Goal: Register for event/course

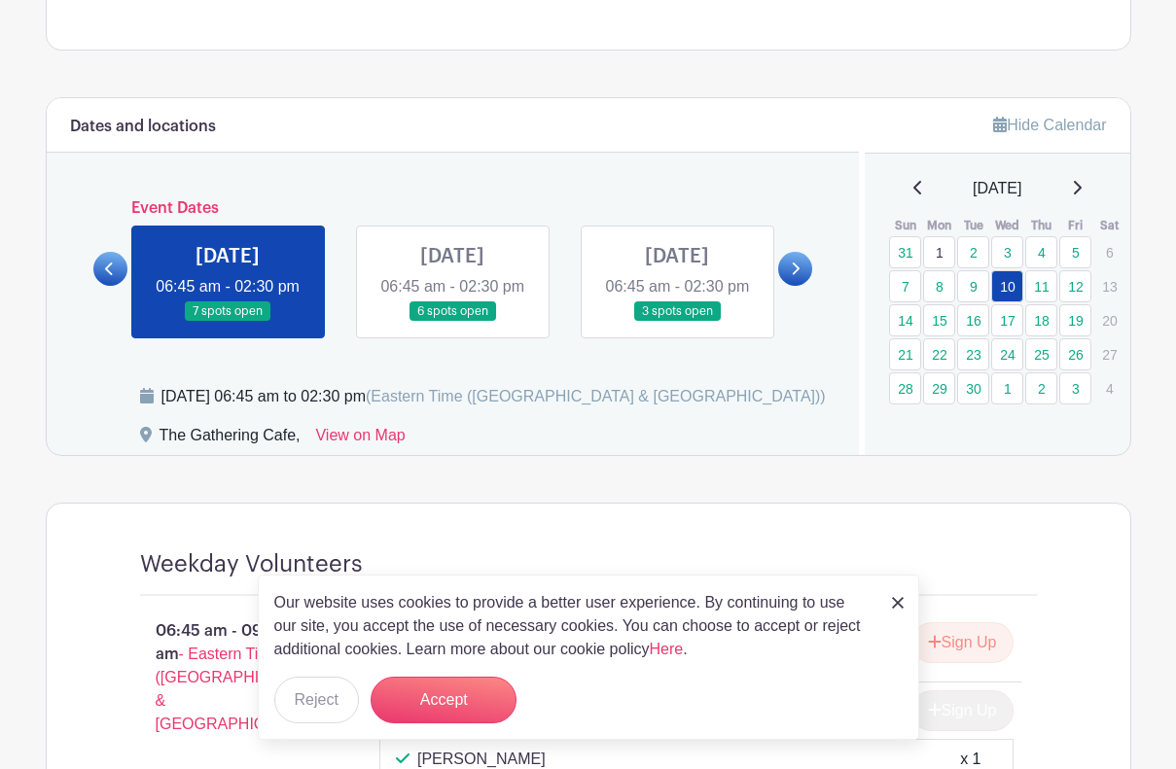
scroll to position [987, 0]
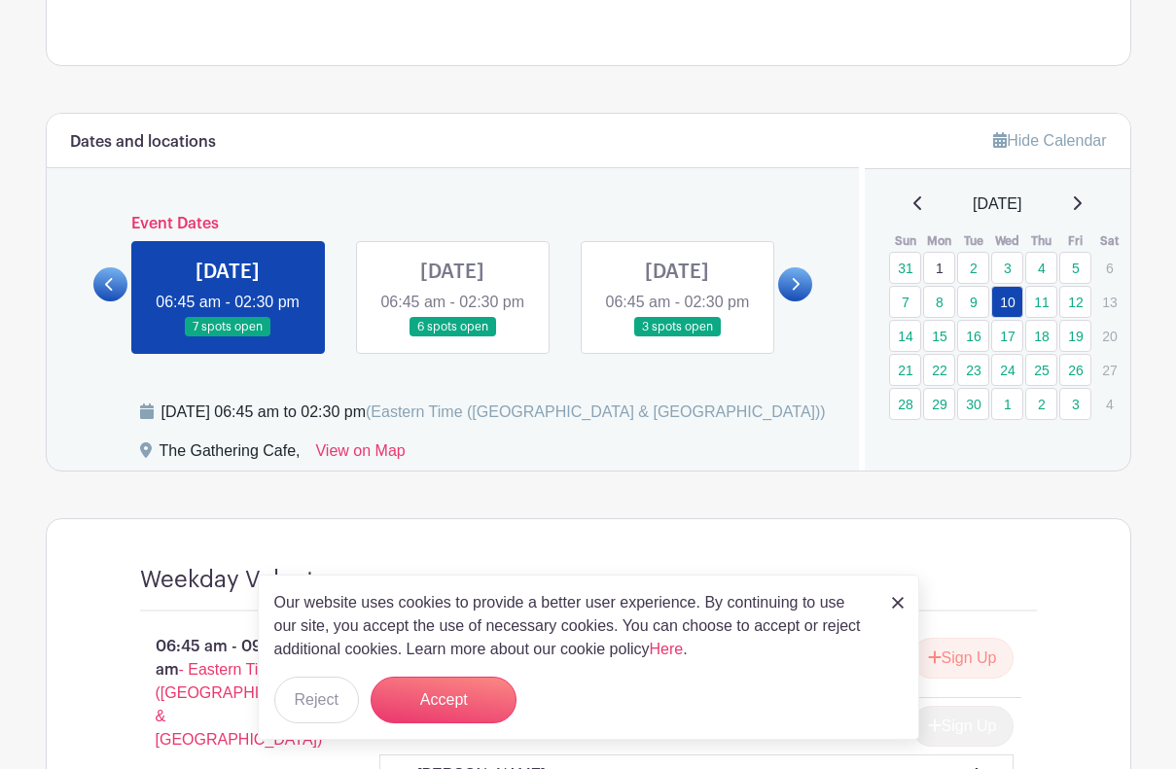
click at [898, 595] on link at bounding box center [898, 601] width 12 height 23
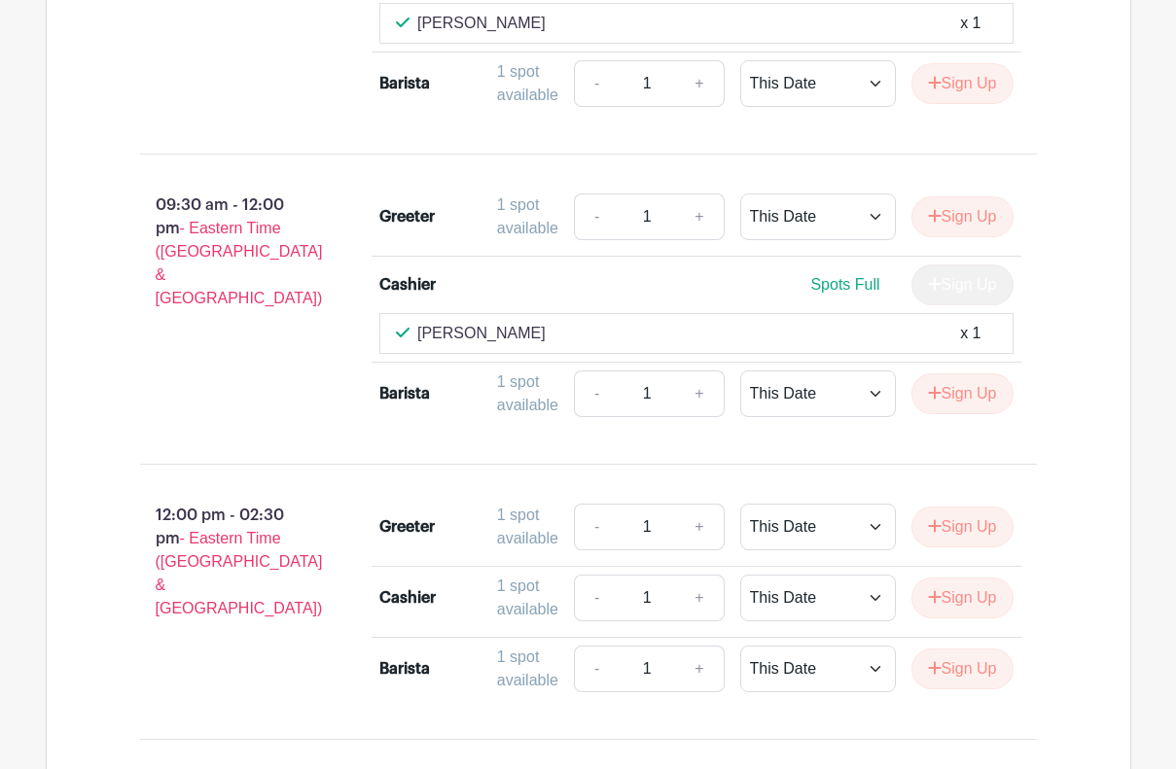
scroll to position [1746, 0]
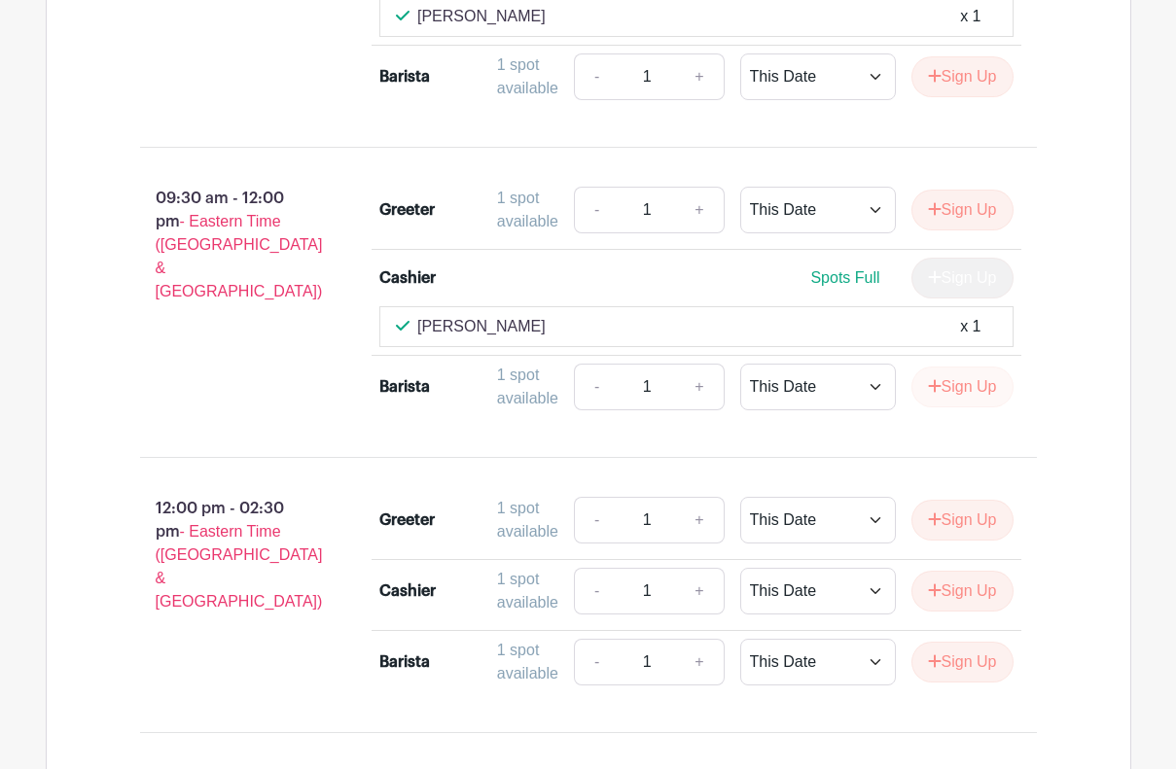
click at [965, 408] on button "Sign Up" at bounding box center [962, 387] width 102 height 41
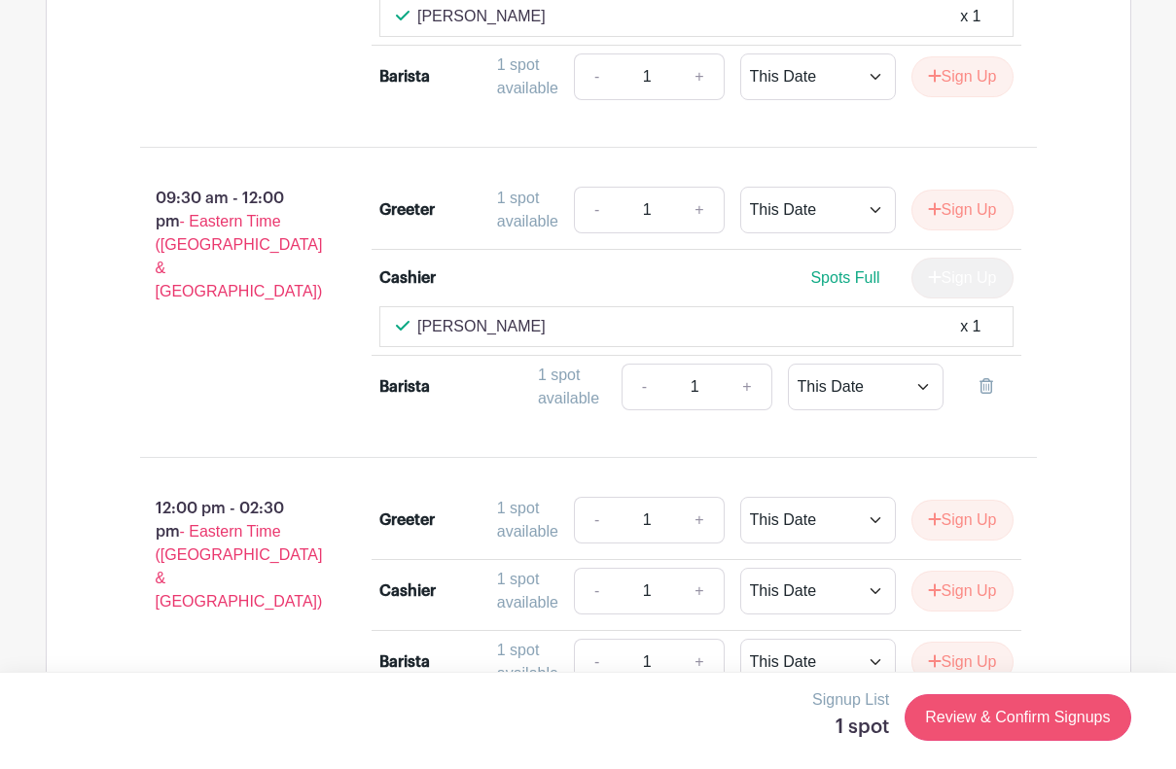
click at [1007, 709] on link "Review & Confirm Signups" at bounding box center [1018, 717] width 226 height 47
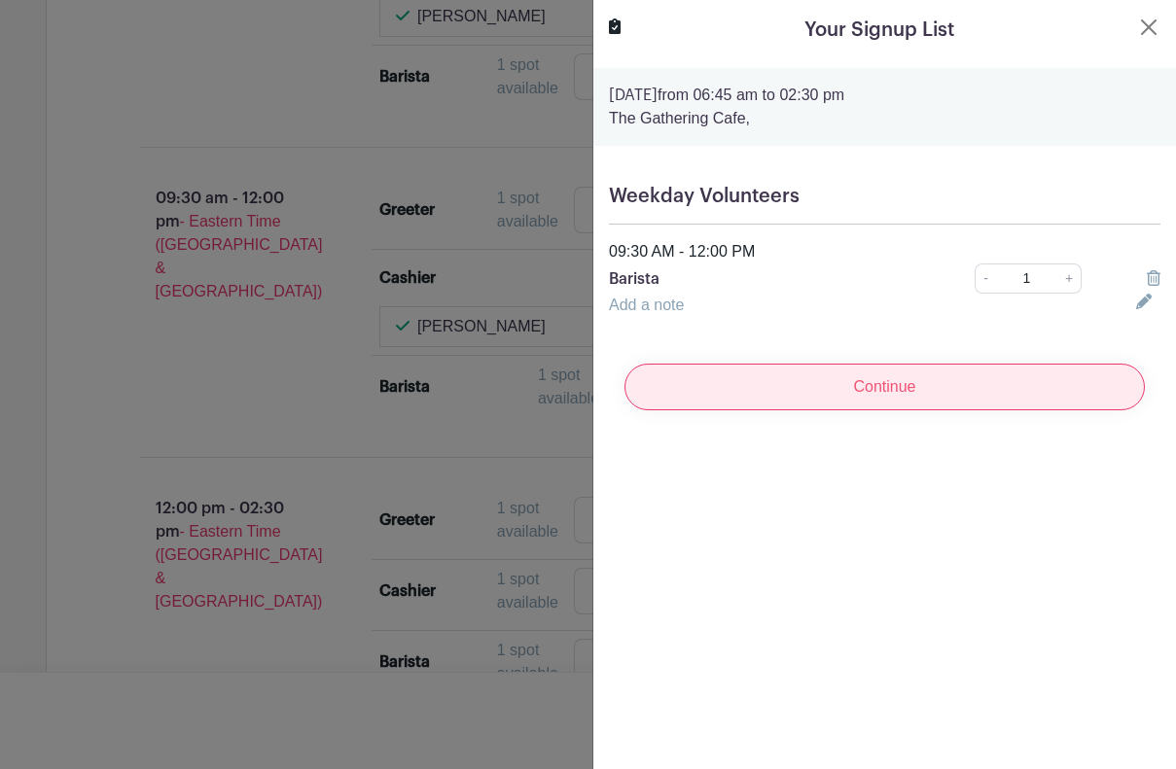
click at [905, 404] on input "Continue" at bounding box center [884, 387] width 520 height 47
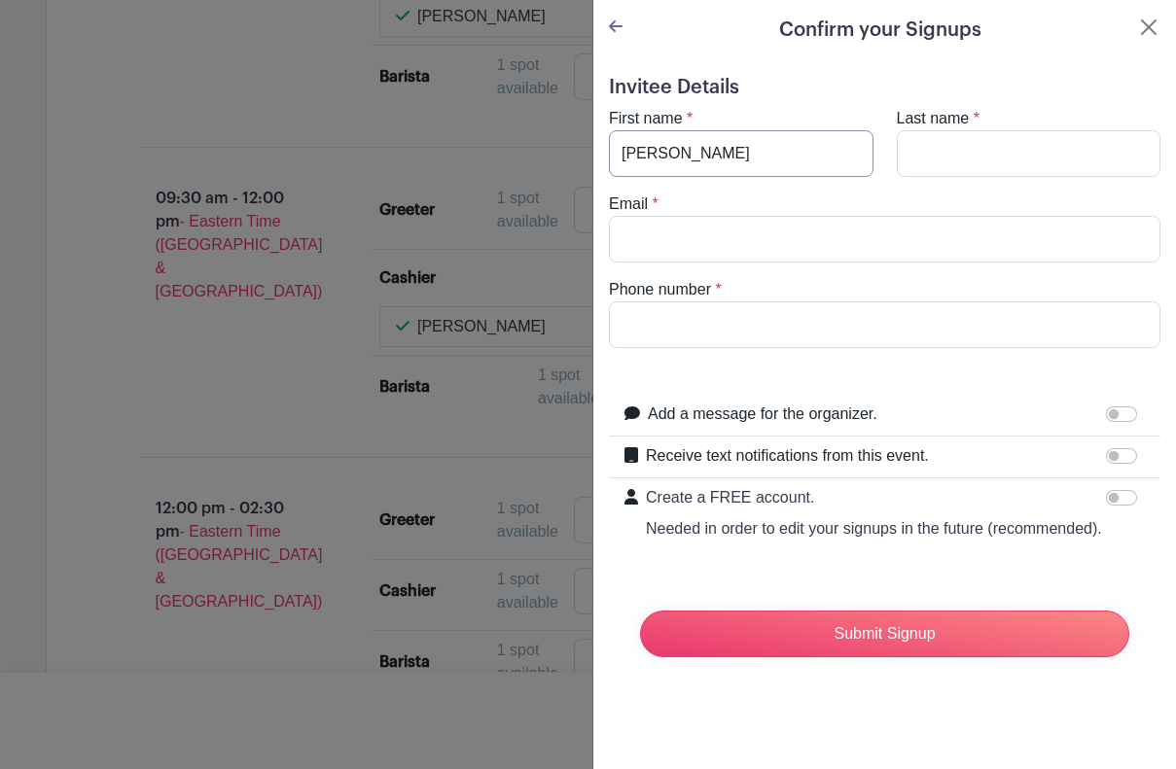
type input "[PERSON_NAME]"
type input "Maxam"
type input "[EMAIL_ADDRESS][DOMAIN_NAME]"
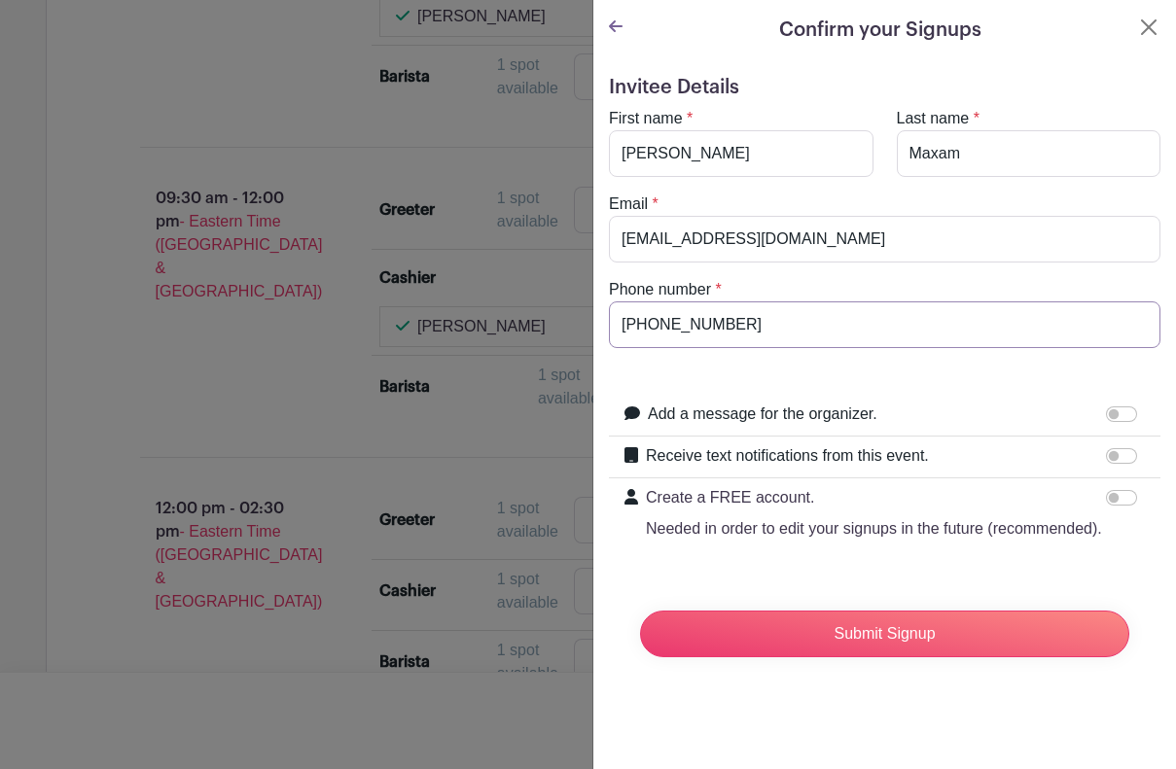
type input "[PHONE_NUMBER]"
click at [845, 369] on form "Invitee Details First name * [PERSON_NAME] Last name * [PERSON_NAME] Email * [E…" at bounding box center [884, 374] width 551 height 597
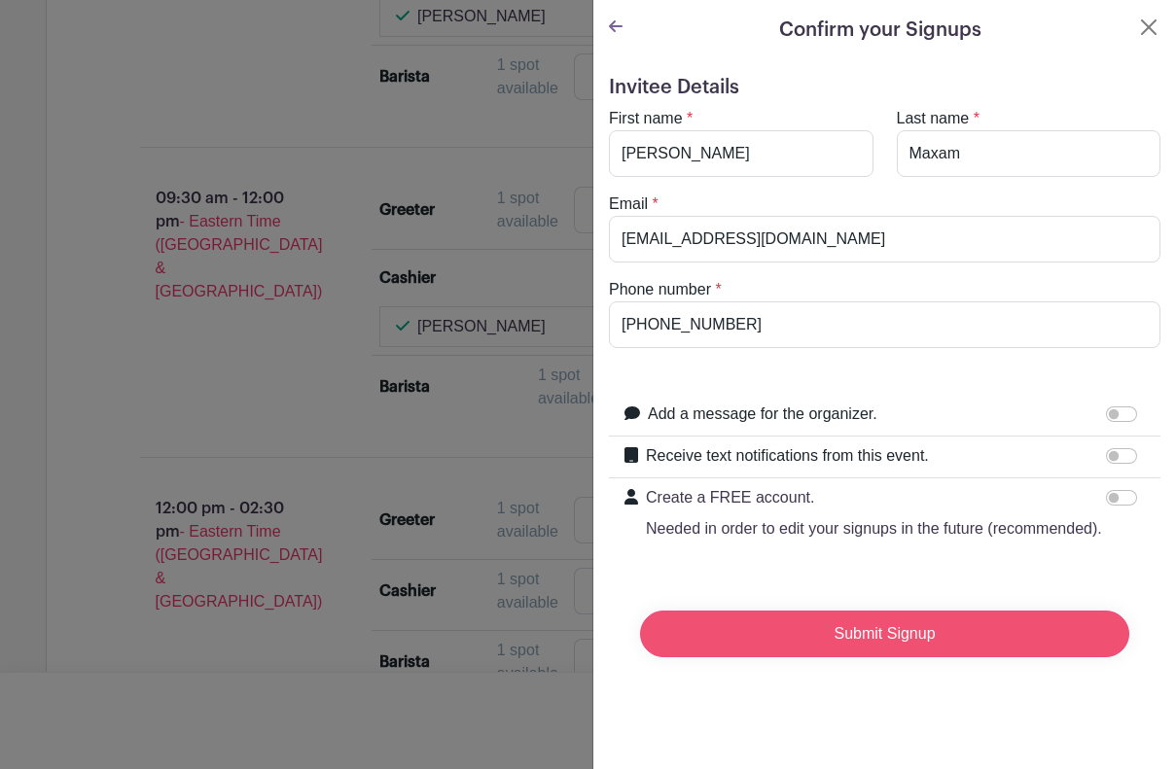
click at [863, 642] on input "Submit Signup" at bounding box center [884, 634] width 489 height 47
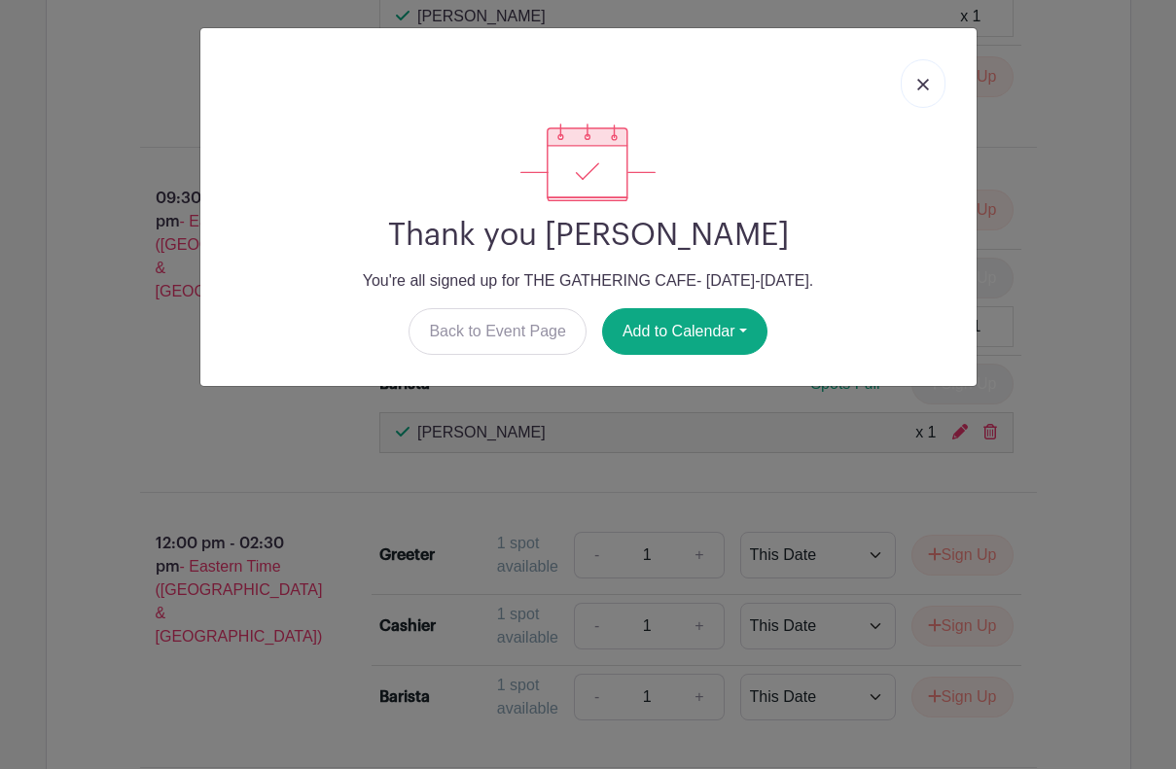
click at [921, 85] on img at bounding box center [923, 85] width 12 height 12
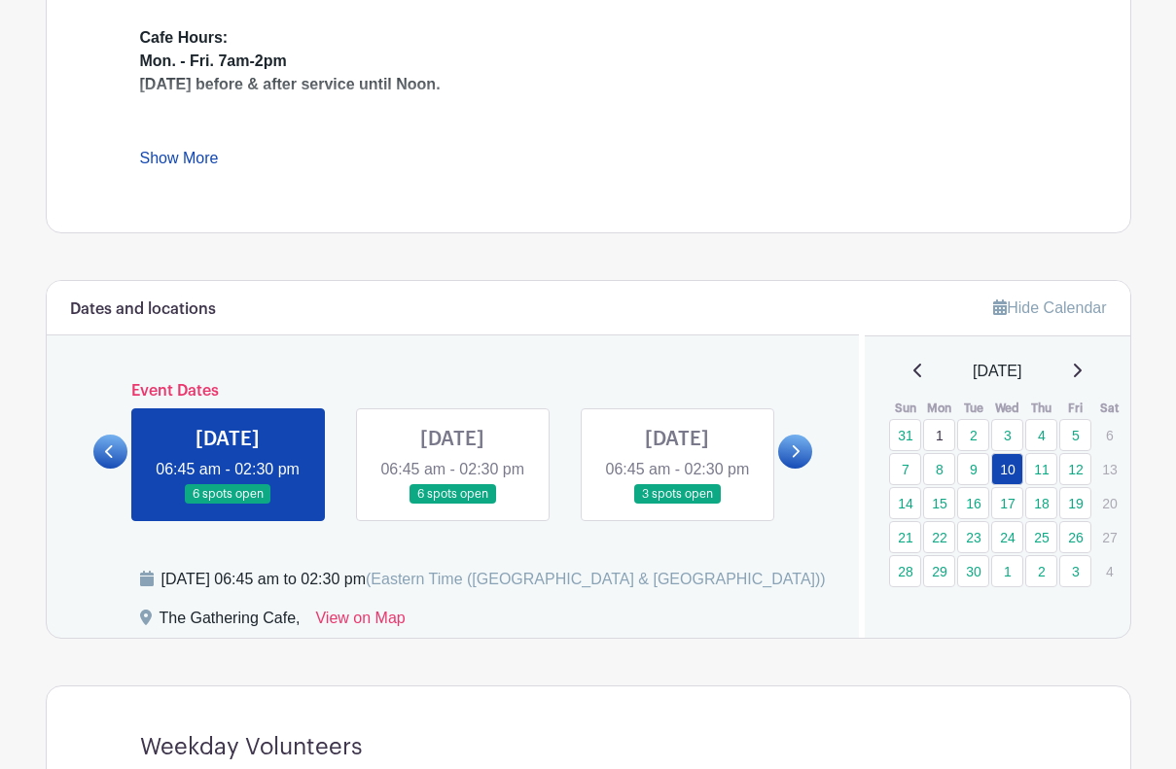
scroll to position [786, 0]
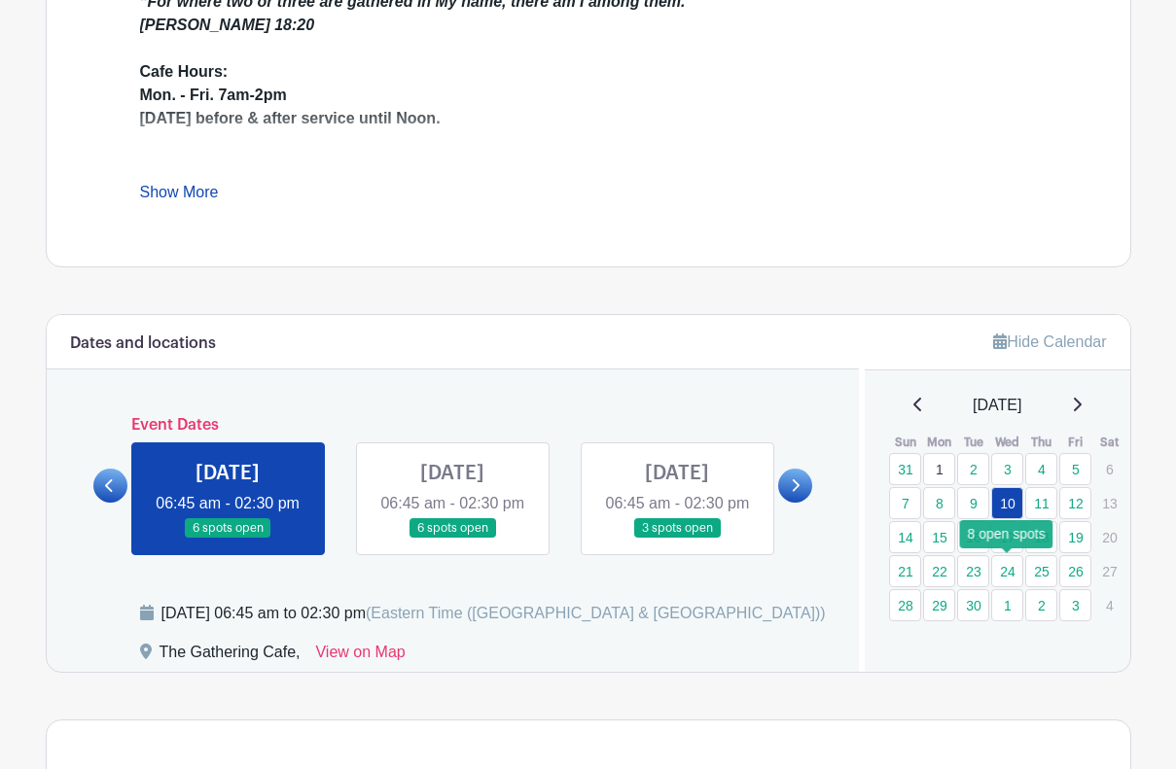
click at [1007, 577] on link "24" at bounding box center [1007, 571] width 32 height 32
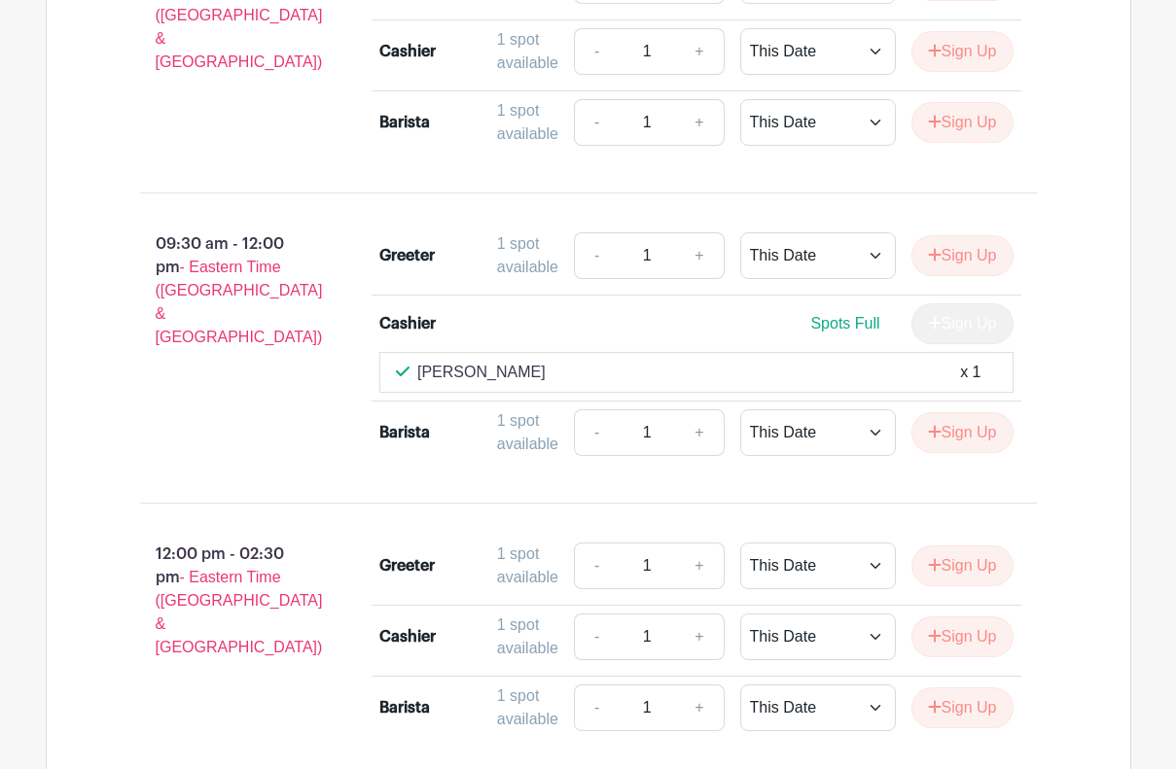
scroll to position [1678, 0]
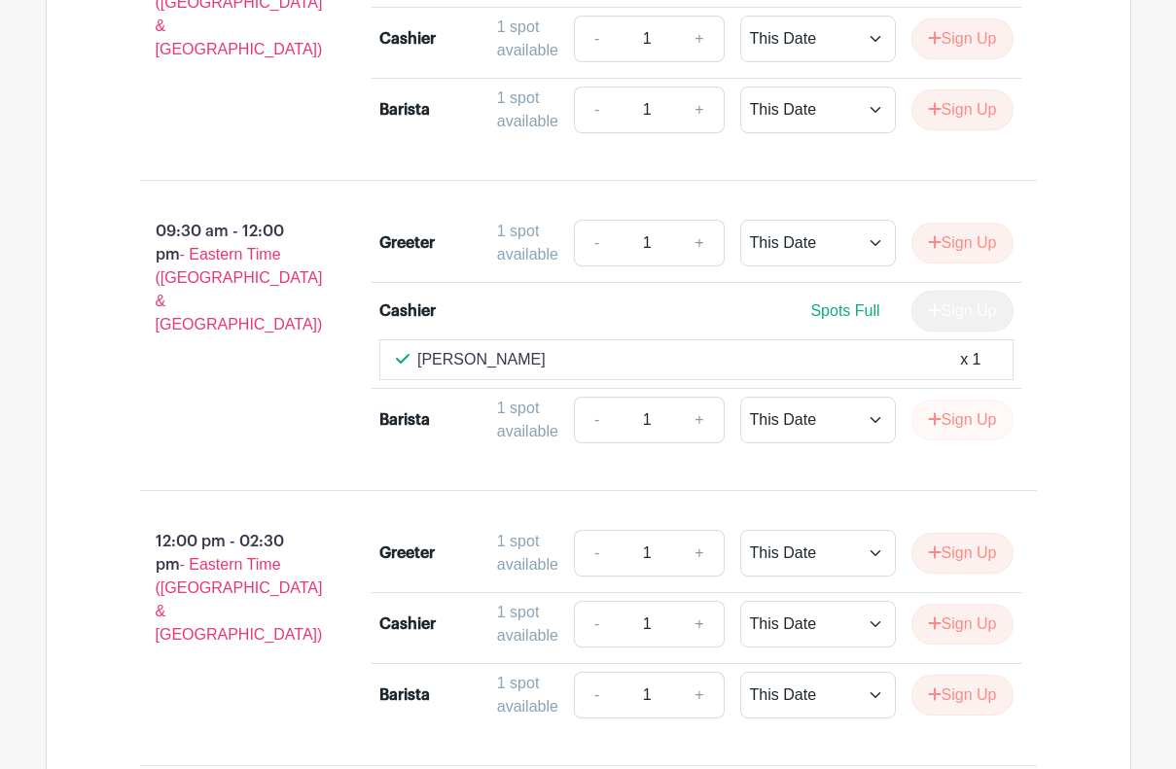
click at [960, 441] on button "Sign Up" at bounding box center [962, 420] width 102 height 41
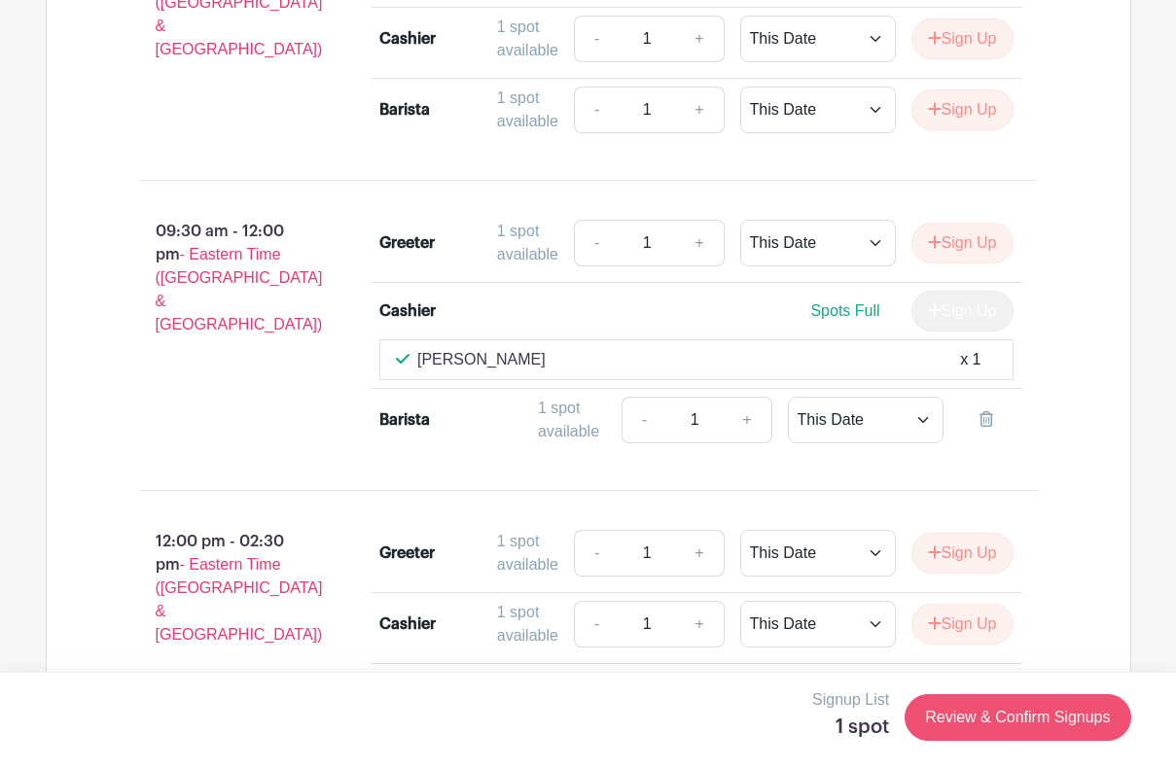
click at [944, 726] on link "Review & Confirm Signups" at bounding box center [1018, 717] width 226 height 47
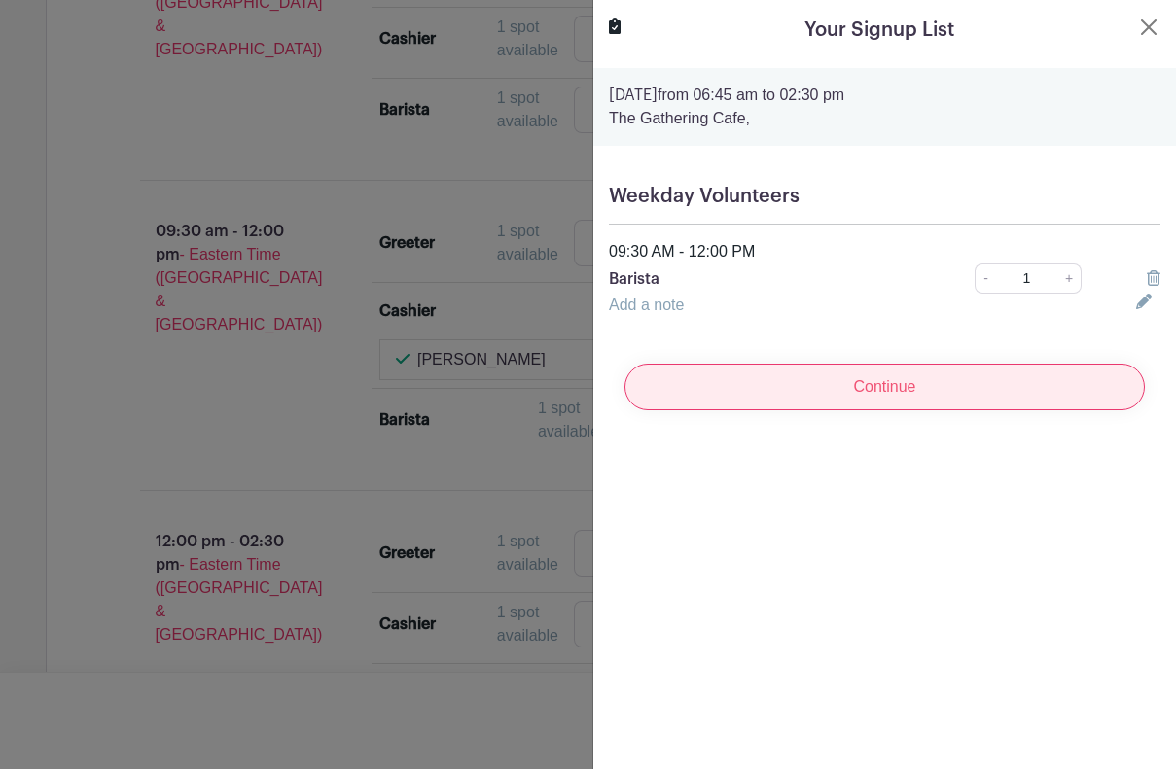
click at [887, 394] on input "Continue" at bounding box center [884, 387] width 520 height 47
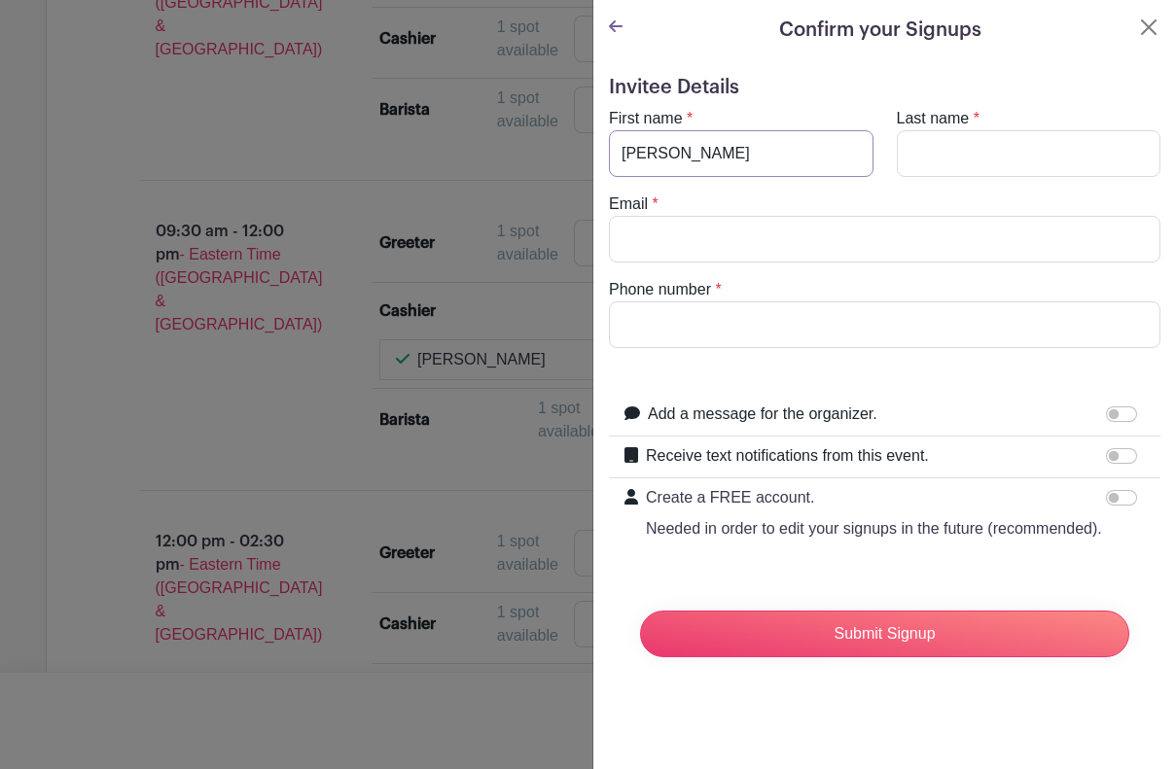
type input "[PERSON_NAME]"
type input "Maxam"
type input "[EMAIL_ADDRESS][DOMAIN_NAME]"
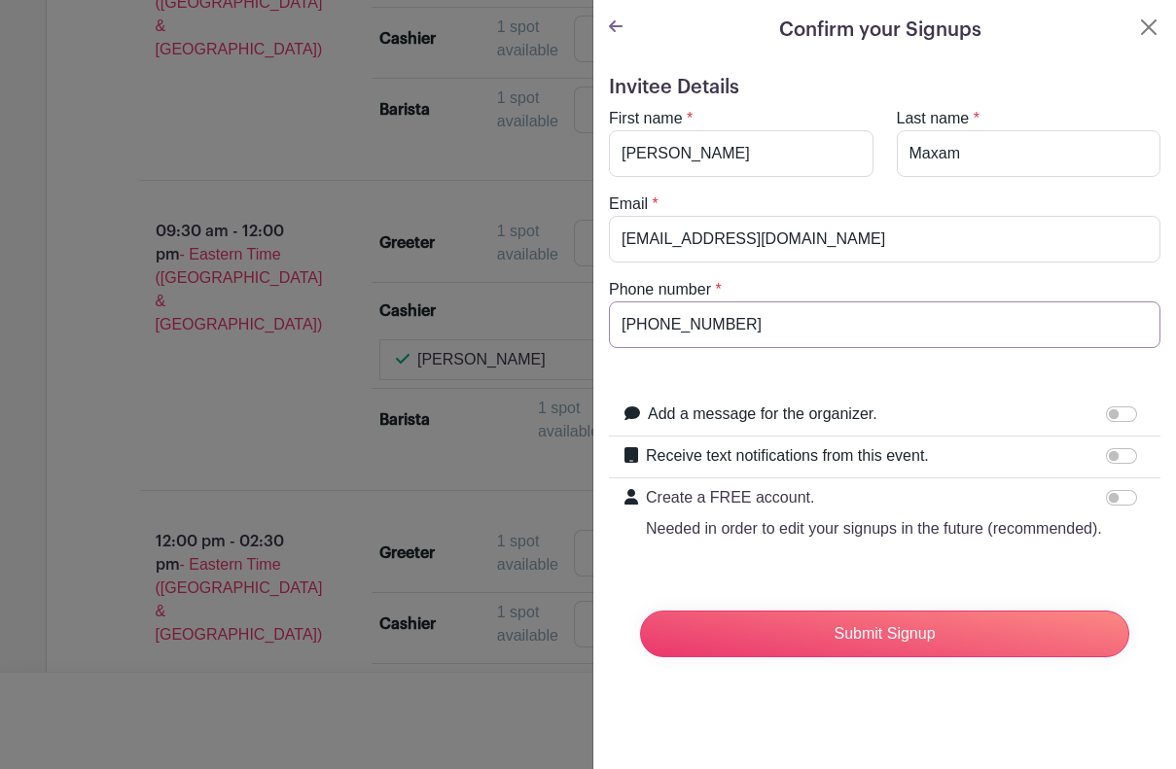
type input "[PHONE_NUMBER]"
click at [836, 368] on form "Invitee Details First name * [PERSON_NAME] Last name * [PERSON_NAME] Email * [E…" at bounding box center [884, 374] width 551 height 597
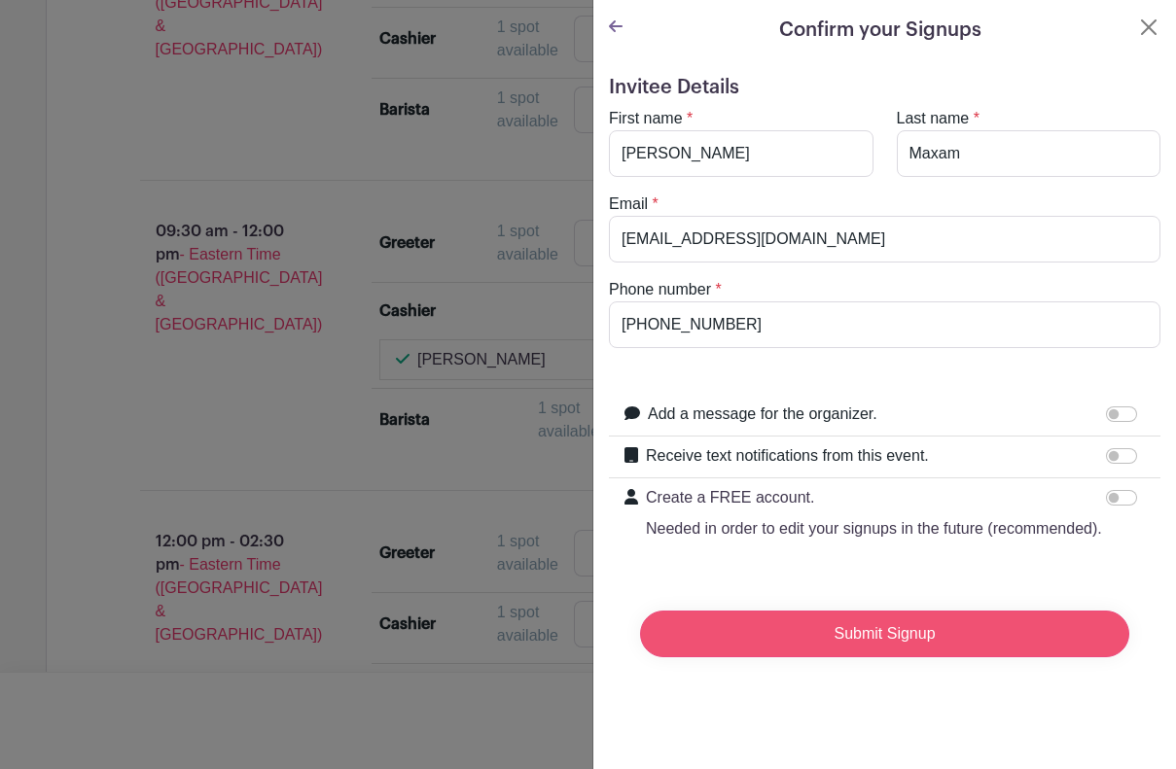
click at [873, 622] on input "Submit Signup" at bounding box center [884, 634] width 489 height 47
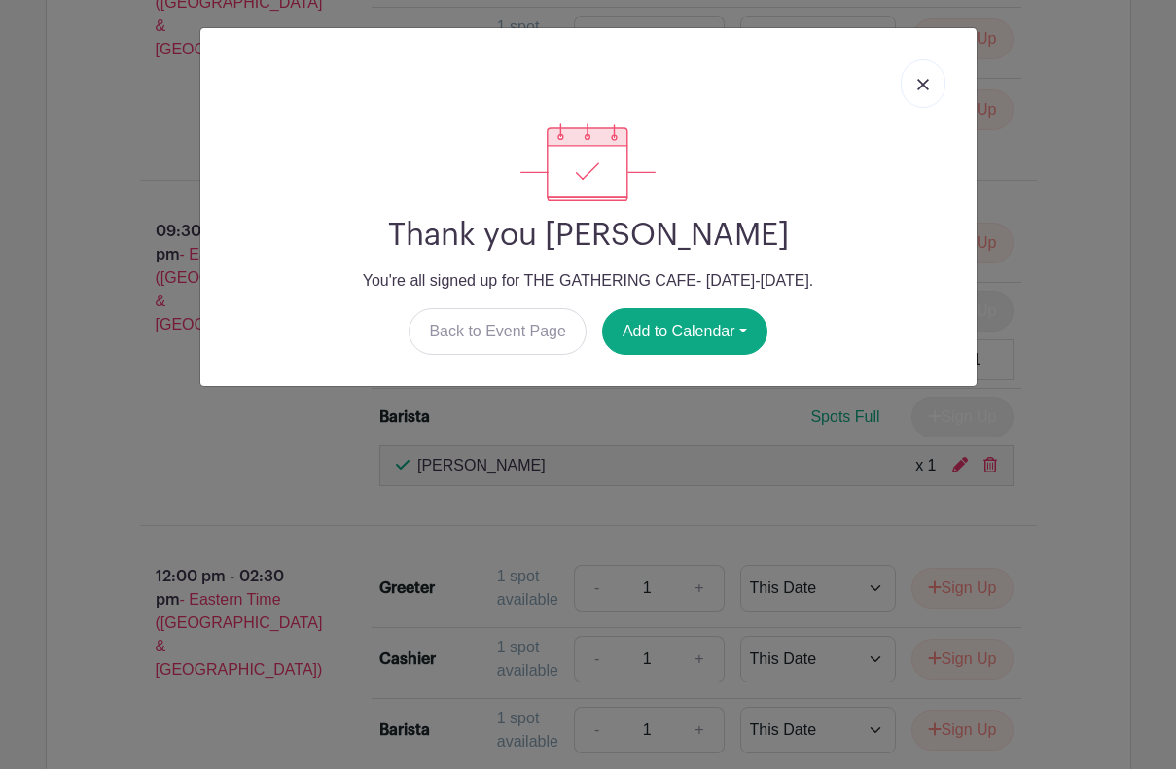
click at [920, 85] on img at bounding box center [923, 85] width 12 height 12
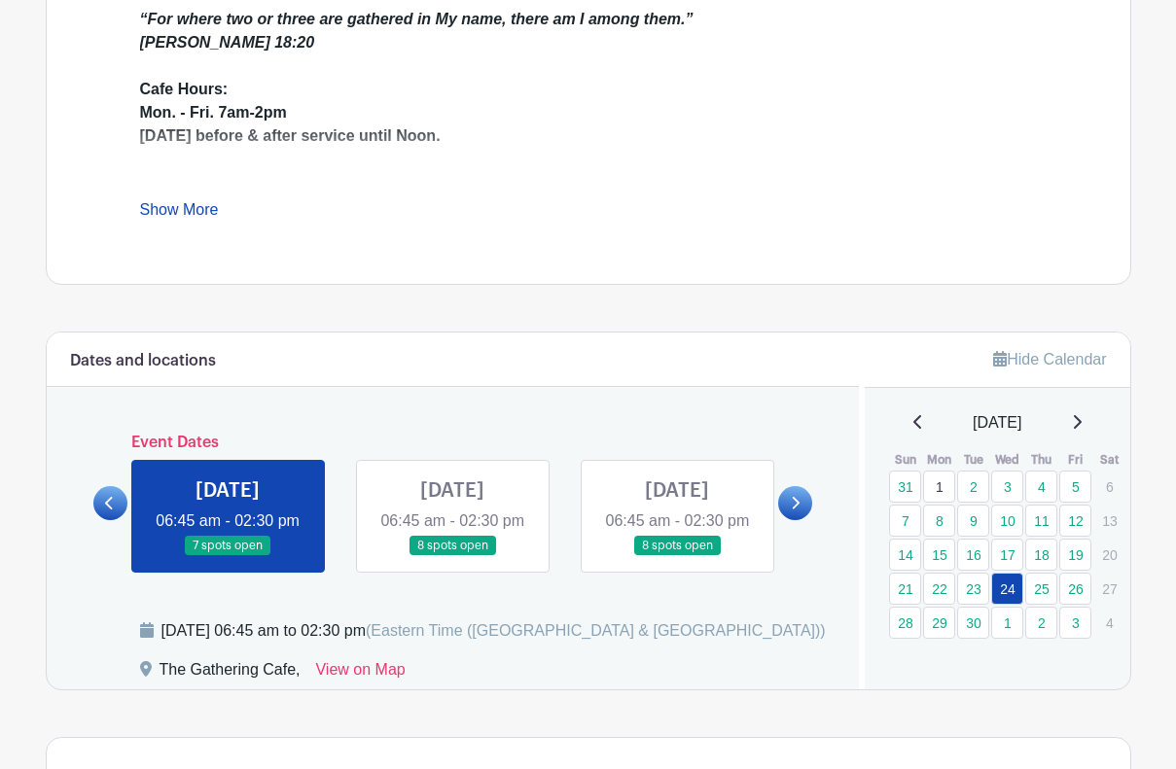
scroll to position [853, 0]
